Goal: Use online tool/utility: Use online tool/utility

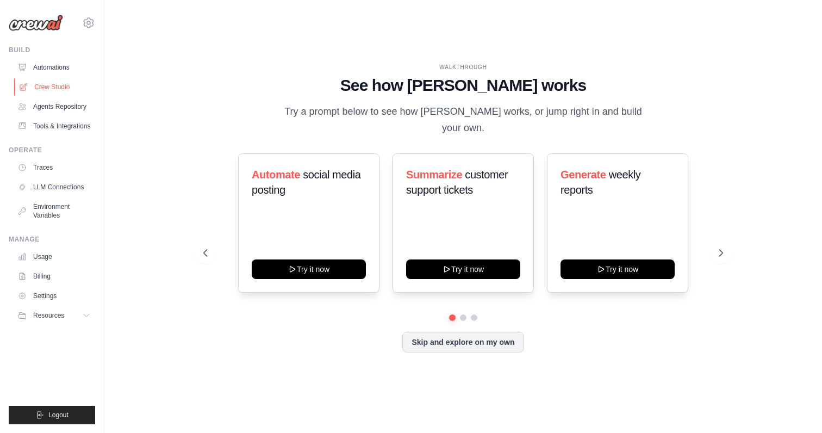
click at [70, 85] on link "Crew Studio" at bounding box center [55, 86] width 82 height 17
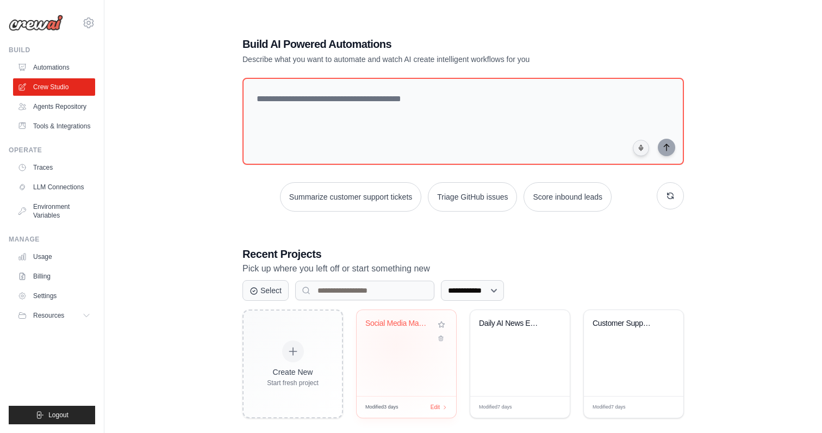
click at [396, 345] on div "Social Media Management & Content A..." at bounding box center [405, 353] width 99 height 86
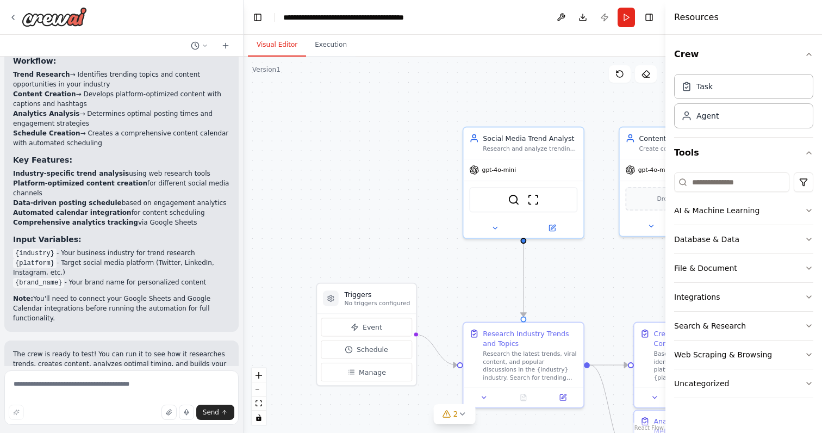
scroll to position [1250, 0]
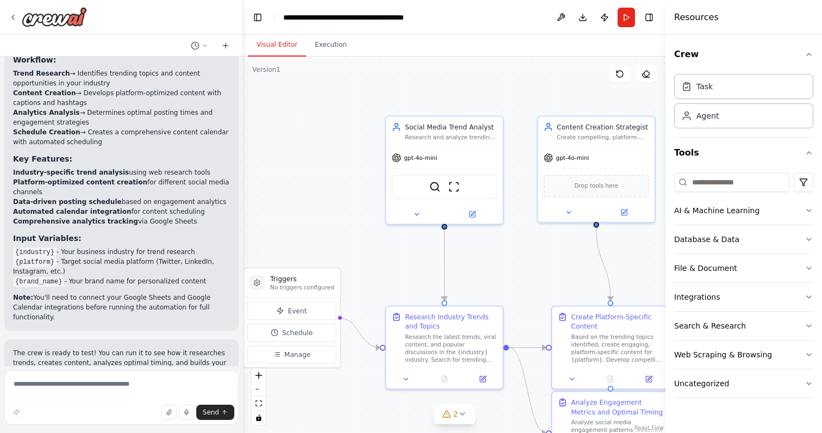
drag, startPoint x: 429, startPoint y: 239, endPoint x: 342, endPoint y: 222, distance: 89.1
click at [342, 222] on div ".deletable-edge-delete-btn { width: 20px; height: 20px; border: 0px solid #ffff…" at bounding box center [454, 245] width 422 height 376
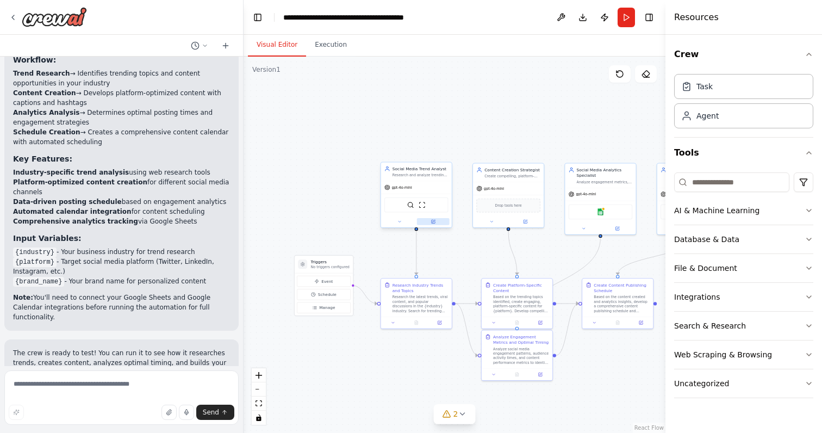
click at [435, 223] on button at bounding box center [433, 221] width 33 height 7
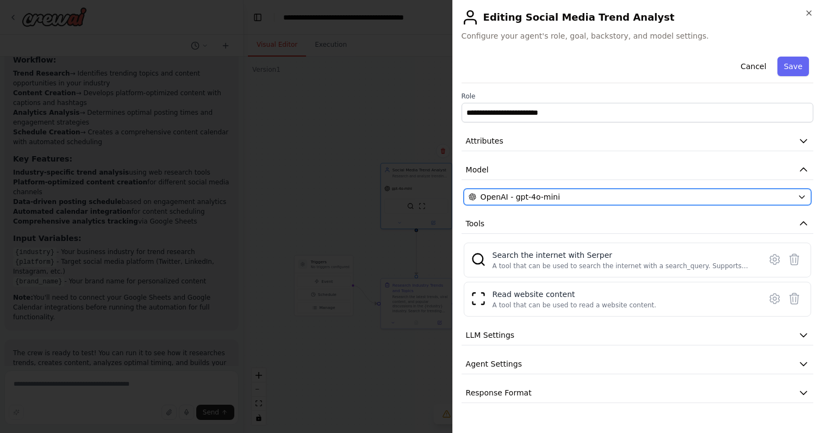
click at [616, 195] on div "OpenAI - gpt-4o-mini" at bounding box center [630, 196] width 324 height 11
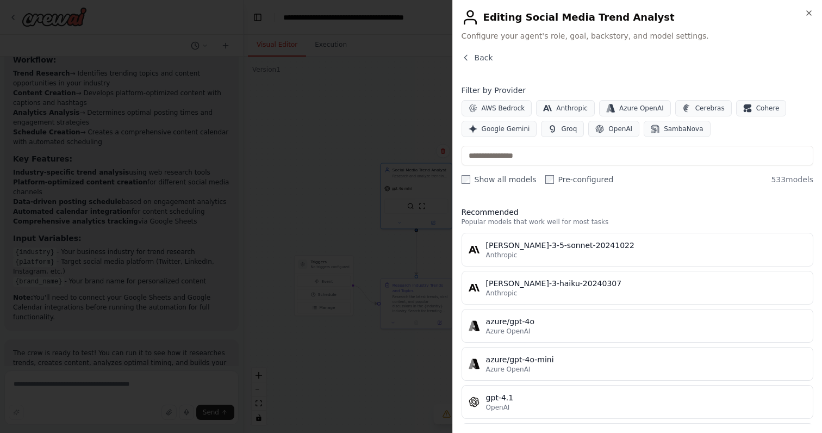
click at [490, 179] on label "Show all models" at bounding box center [498, 179] width 75 height 11
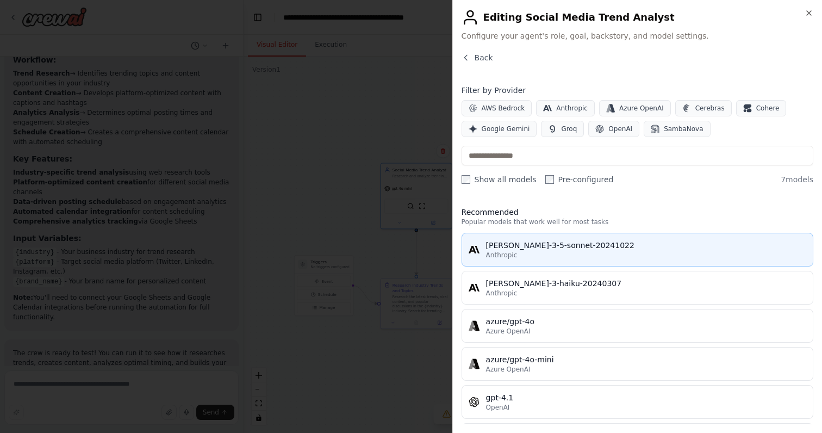
scroll to position [79, 0]
